Goal: Task Accomplishment & Management: Use online tool/utility

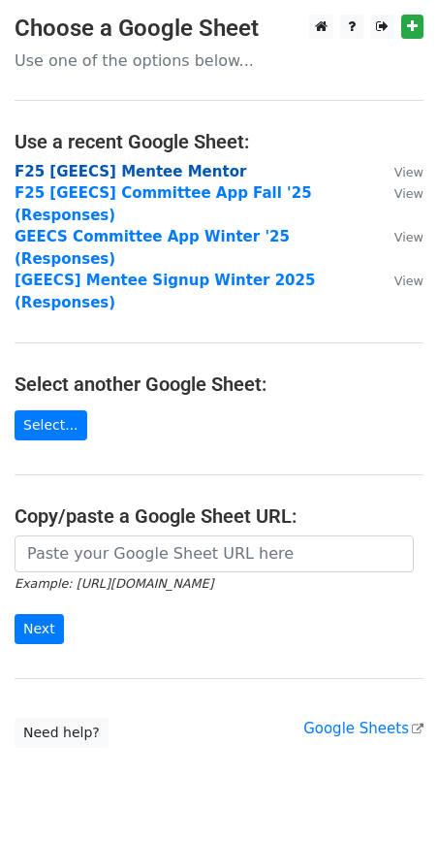
click at [187, 176] on strong "F25 [GEECS] Mentee Mentor" at bounding box center [131, 171] width 232 height 17
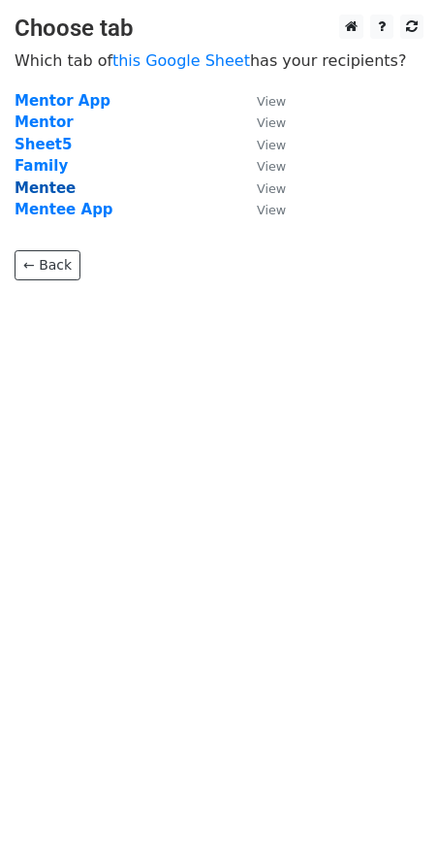
click at [44, 189] on strong "Mentee" at bounding box center [45, 187] width 61 height 17
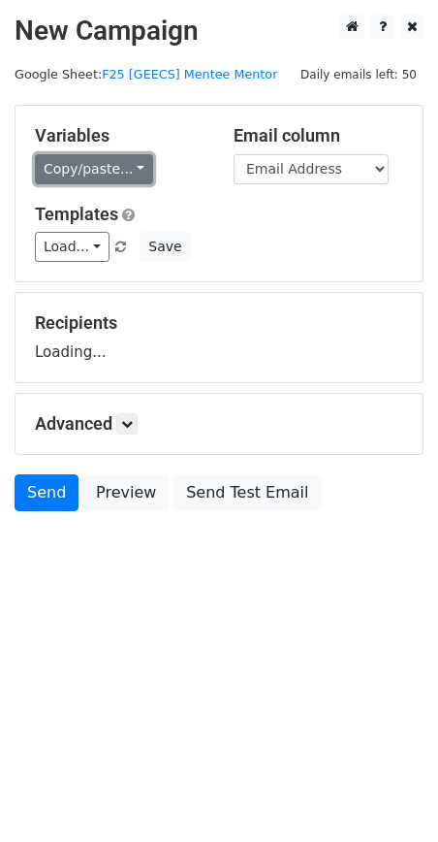
click at [105, 175] on link "Copy/paste..." at bounding box center [94, 169] width 118 height 30
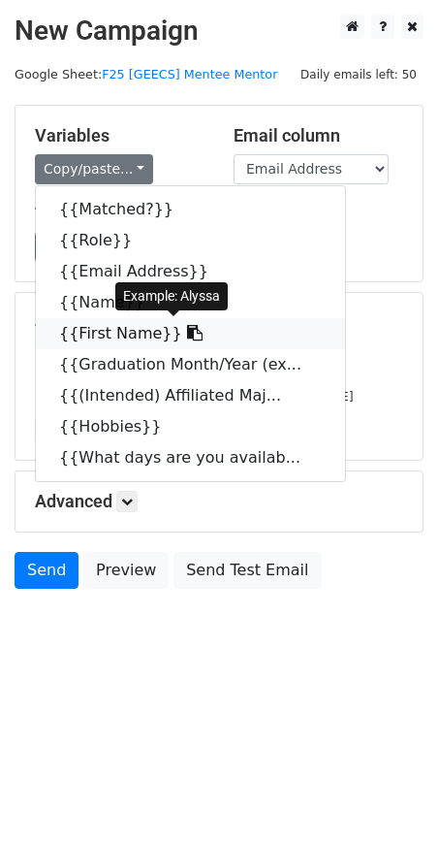
click at [80, 325] on link "{{First Name}}" at bounding box center [190, 333] width 309 height 31
